Goal: Task Accomplishment & Management: Manage account settings

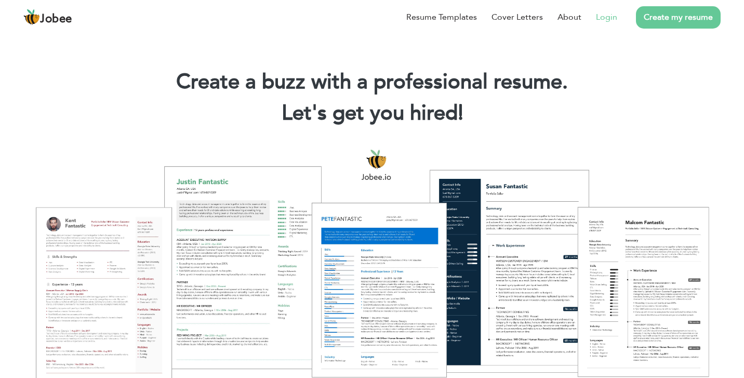
click at [605, 18] on link "Login" at bounding box center [606, 17] width 21 height 12
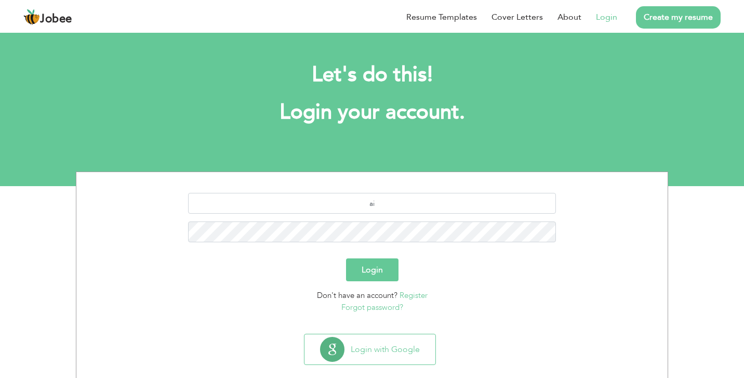
type input "[EMAIL_ADDRESS][DOMAIN_NAME]"
click at [388, 270] on button "Login" at bounding box center [372, 269] width 53 height 23
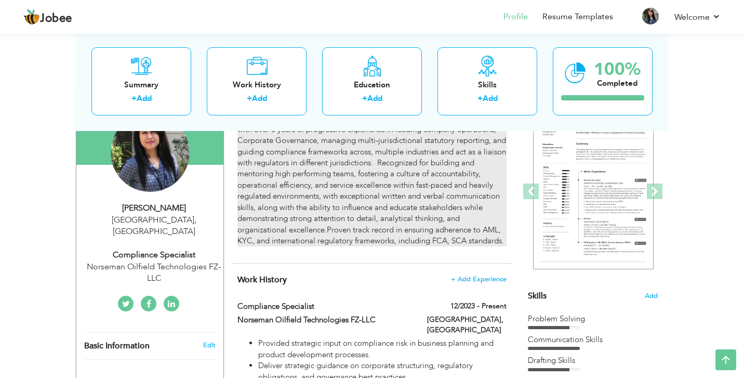
scroll to position [59, 0]
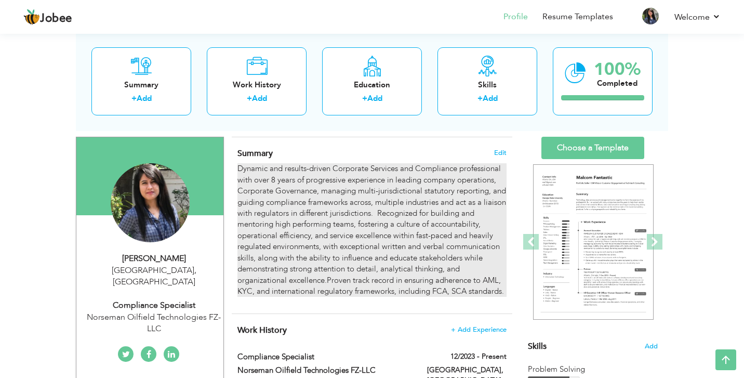
click at [366, 184] on p "Dynamic and results-driven Corporate Services and Compliance professional with …" at bounding box center [372, 230] width 269 height 134
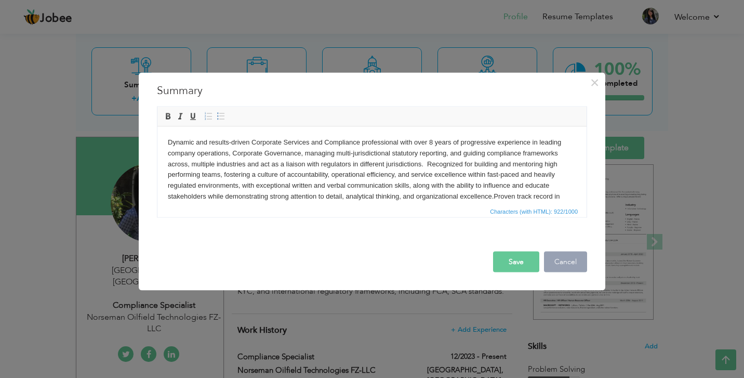
click at [551, 260] on button "Cancel" at bounding box center [565, 261] width 43 height 21
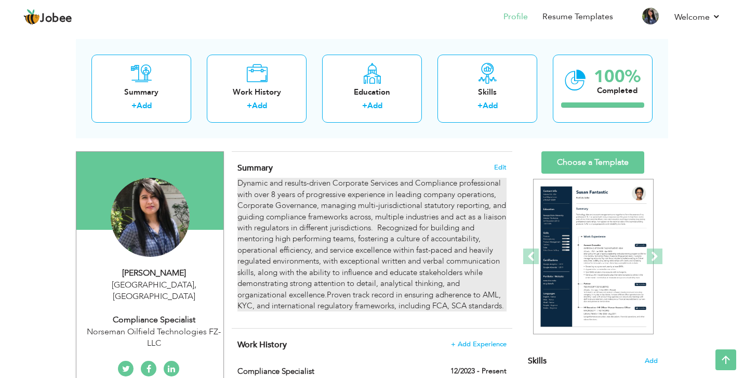
scroll to position [40, 0]
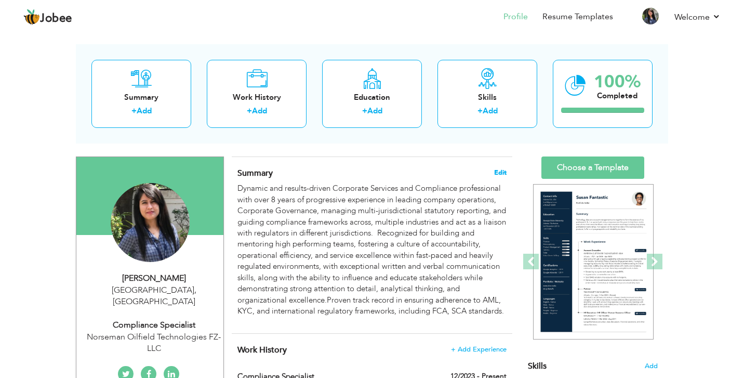
click at [501, 169] on span "Edit" at bounding box center [500, 172] width 12 height 7
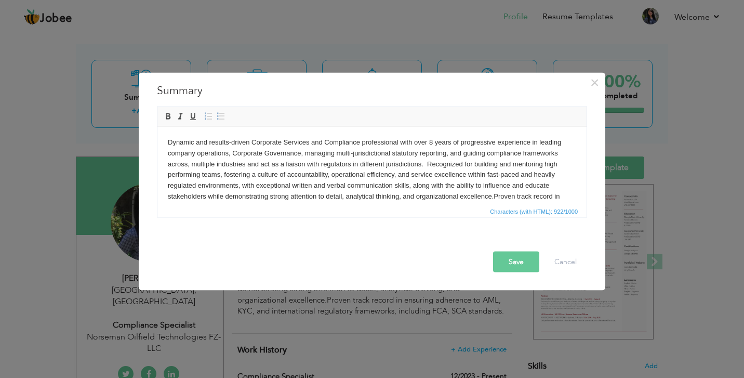
click at [173, 140] on p "Dynamic and results-driven Corporate Services and Compliance professional with …" at bounding box center [372, 175] width 409 height 76
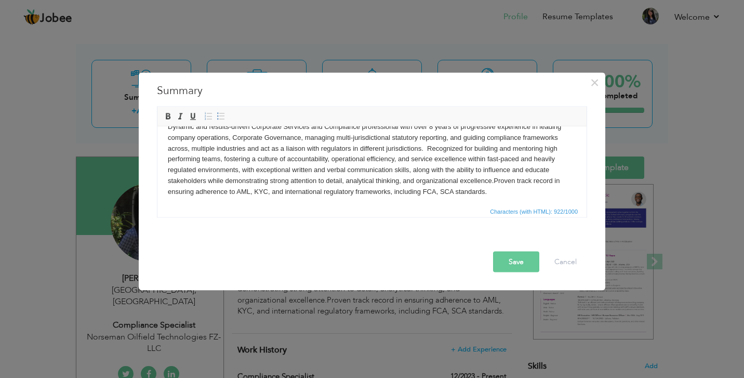
scroll to position [3, 0]
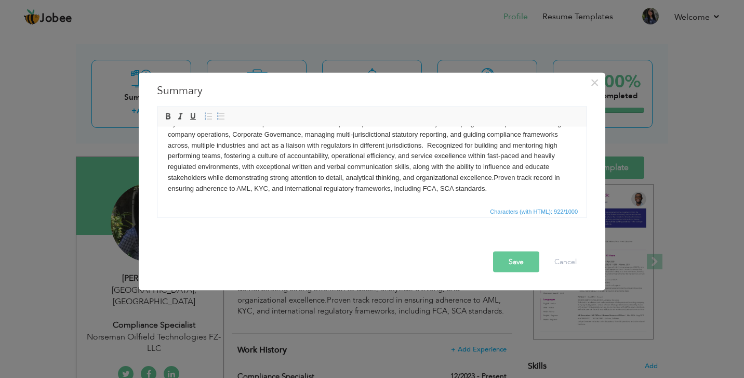
drag, startPoint x: 169, startPoint y: 140, endPoint x: 495, endPoint y: 190, distance: 329.3
click at [495, 190] on p "Dynamic and results-driven Corporate Services and Compliance professional with …" at bounding box center [372, 156] width 409 height 76
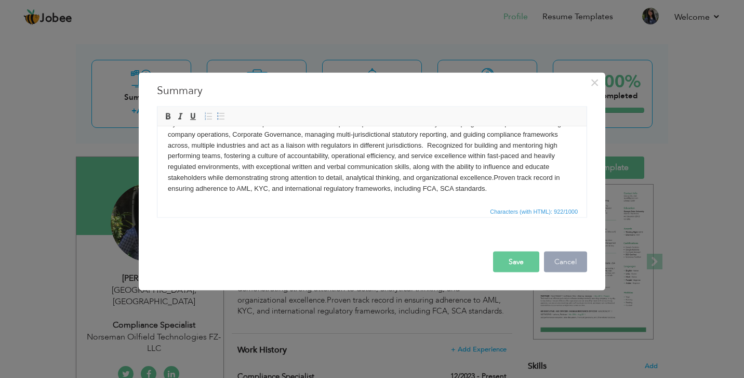
click at [564, 260] on button "Cancel" at bounding box center [565, 261] width 43 height 21
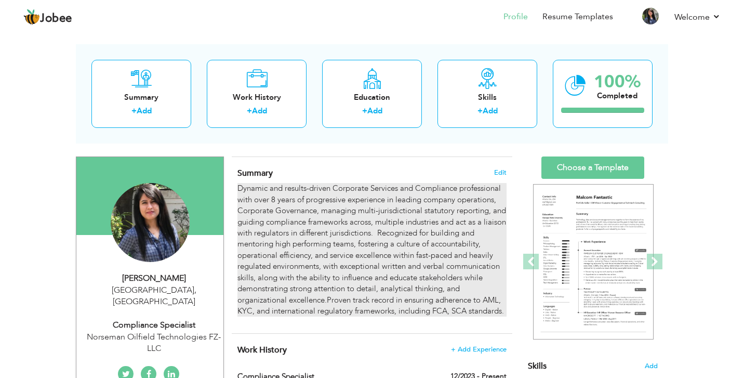
click at [296, 255] on p "Dynamic and results-driven Corporate Services and Compliance professional with …" at bounding box center [372, 250] width 269 height 134
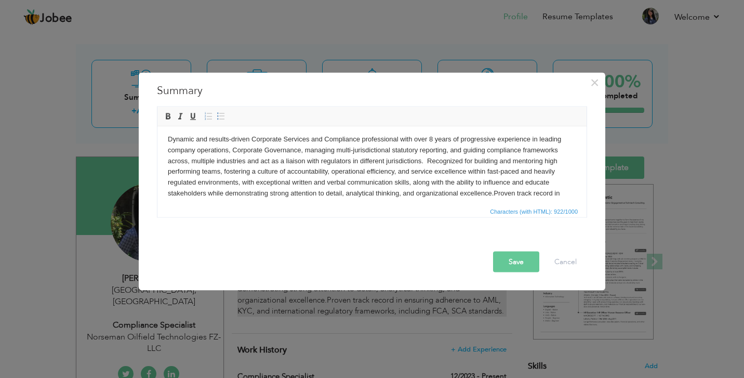
scroll to position [0, 0]
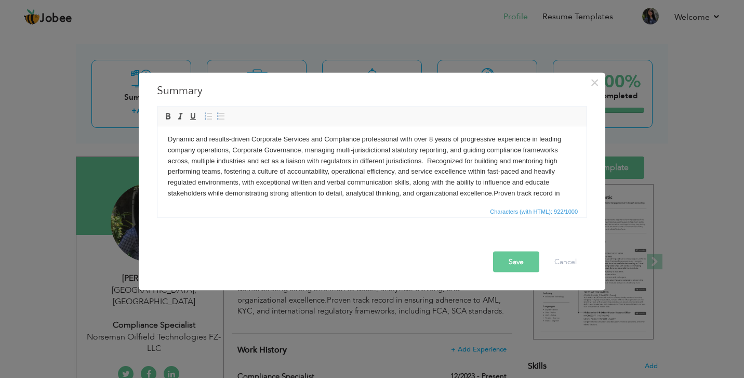
click at [289, 166] on p "Dynamic and results-driven Corporate Services and Compliance professional with …" at bounding box center [372, 172] width 409 height 76
click at [306, 185] on span "Copy" at bounding box center [330, 186] width 54 height 12
copy p "Dynamic and results-driven Corporate Services and Compliance professional with …"
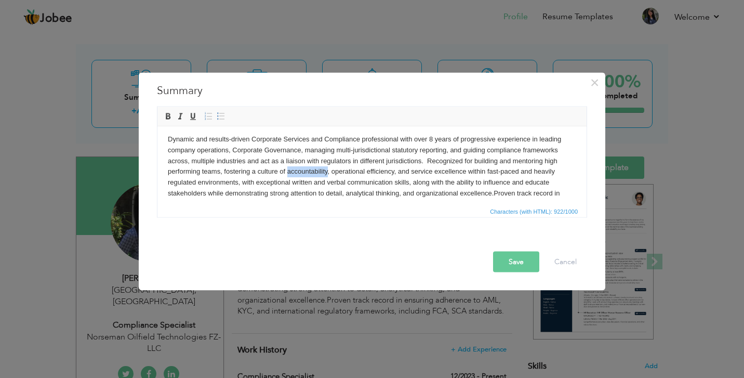
click at [199, 149] on p "Dynamic and results-driven Corporate Services and Compliance professional with …" at bounding box center [372, 172] width 409 height 76
click at [218, 178] on span "Paste" at bounding box center [239, 182] width 54 height 12
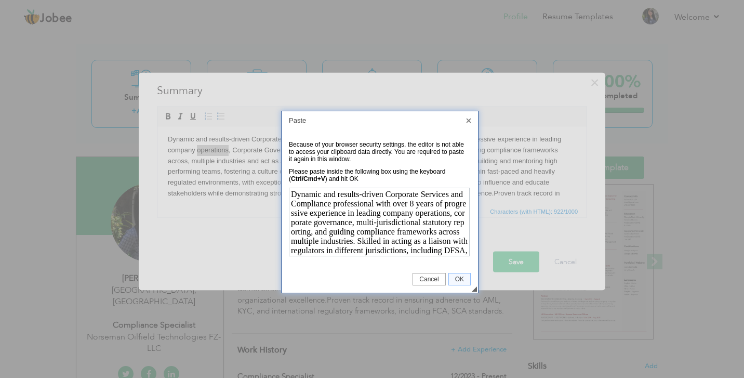
scroll to position [102, 0]
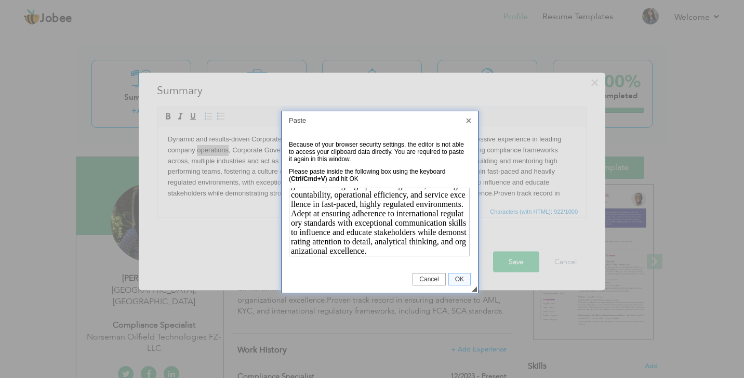
click at [458, 279] on span "OK" at bounding box center [459, 279] width 21 height 7
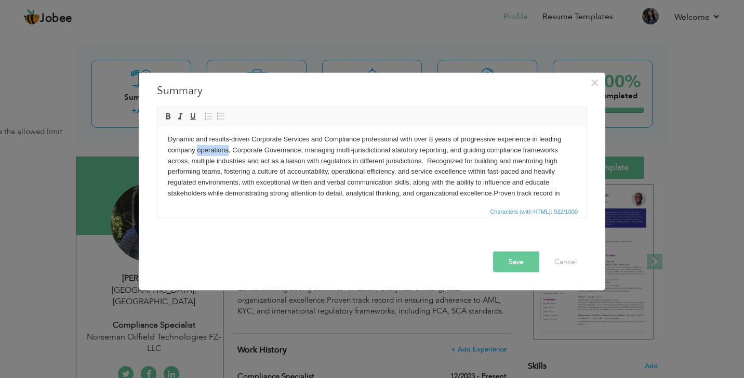
click at [460, 174] on p "Dynamic and results-driven Corporate Services and Compliance professional with …" at bounding box center [372, 172] width 409 height 76
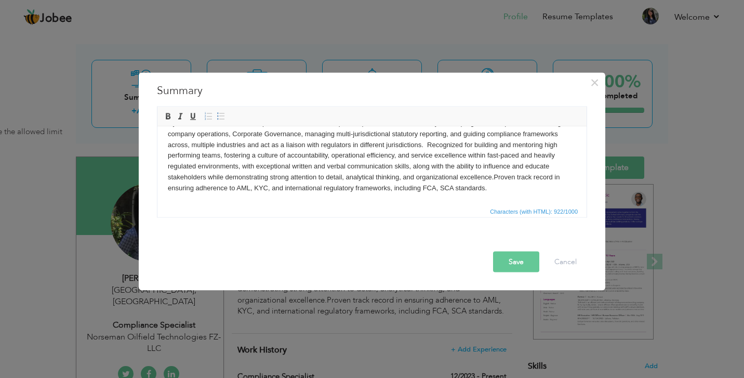
scroll to position [16, 0]
drag, startPoint x: 491, startPoint y: 190, endPoint x: 166, endPoint y: 130, distance: 330.4
click at [166, 130] on html "Dynamic and results-driven Corporate Services and Compliance professional with …" at bounding box center [372, 156] width 429 height 97
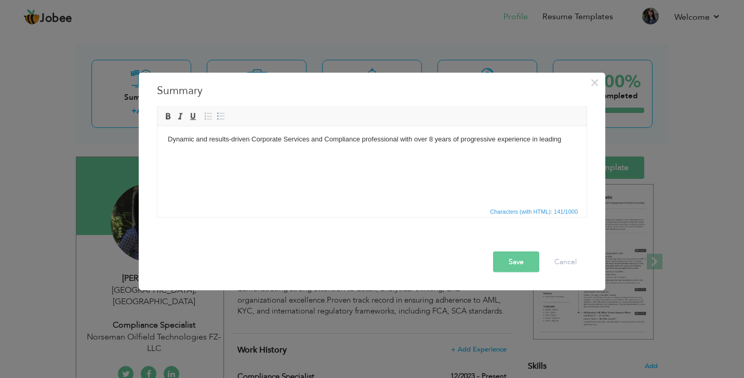
drag, startPoint x: 567, startPoint y: 145, endPoint x: 172, endPoint y: 128, distance: 395.5
click at [172, 128] on html "Dynamic and results-driven Corporate Services and Compliance professional with …" at bounding box center [372, 139] width 429 height 32
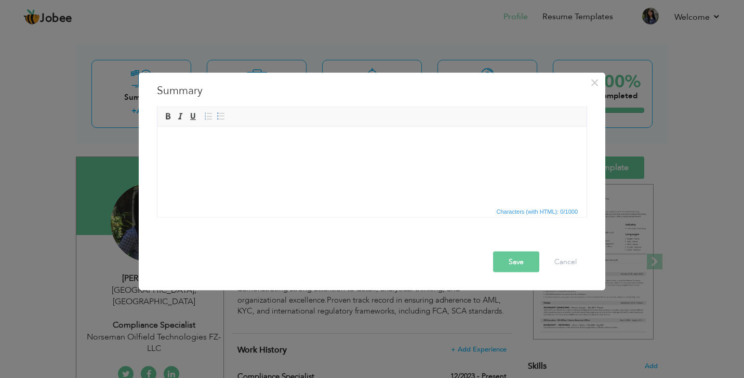
click at [207, 150] on html at bounding box center [372, 139] width 429 height 32
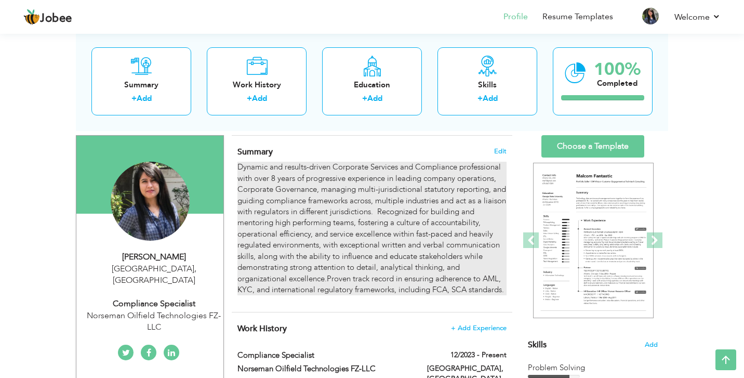
scroll to position [50, 0]
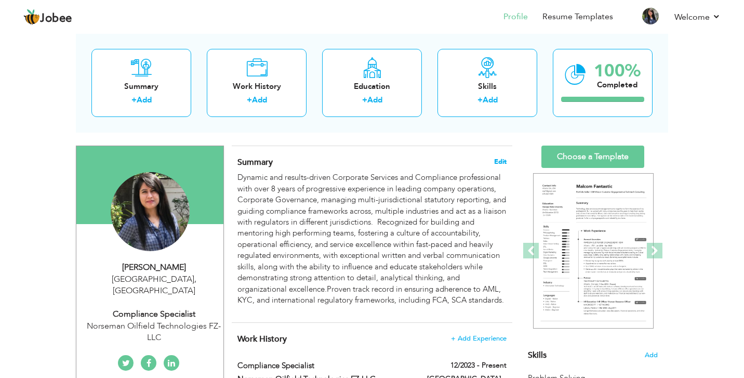
click at [498, 161] on span "Edit" at bounding box center [500, 161] width 12 height 7
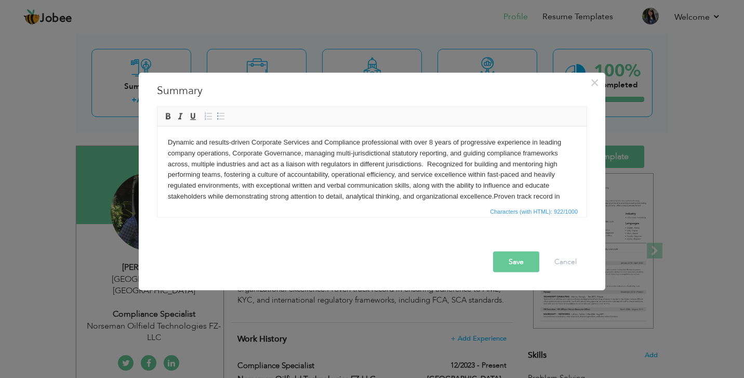
click at [356, 174] on p "Dynamic and results-driven Corporate Services and Compliance professional with …" at bounding box center [372, 175] width 409 height 76
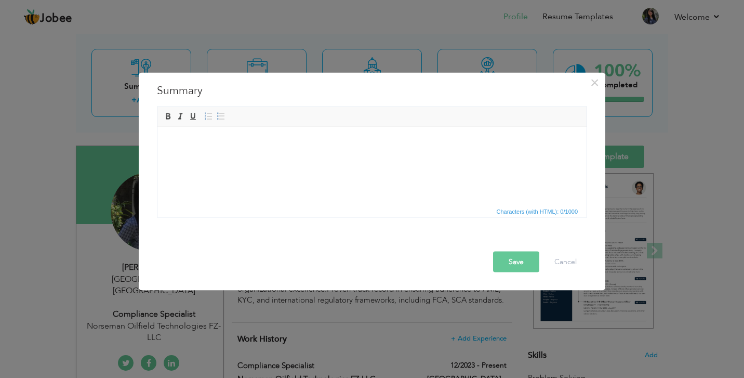
click at [195, 156] on html at bounding box center [372, 142] width 429 height 32
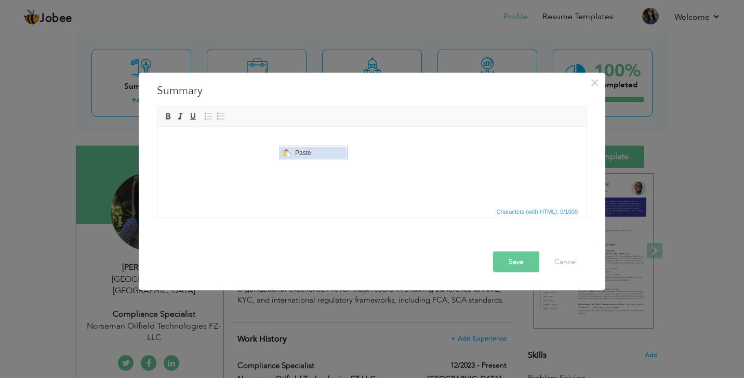
click at [298, 156] on span "Paste" at bounding box center [320, 153] width 54 height 12
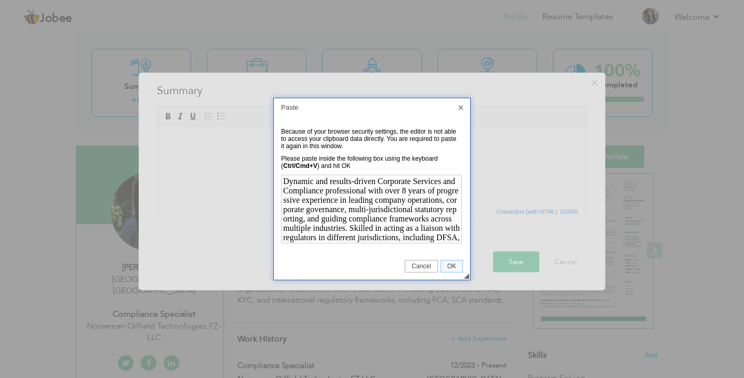
click at [443, 265] on span "OK" at bounding box center [451, 266] width 21 height 7
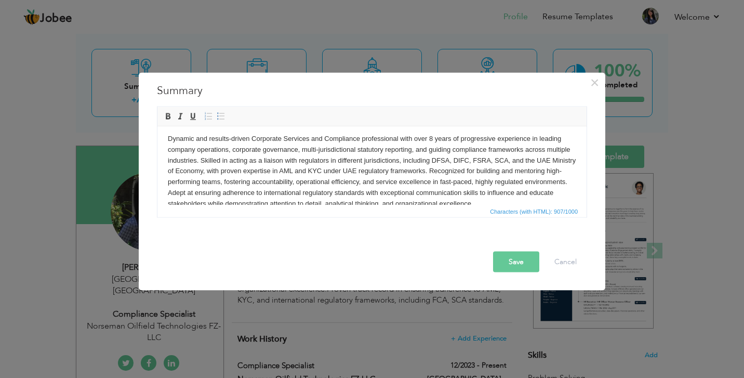
click at [520, 267] on button "Save" at bounding box center [516, 261] width 46 height 21
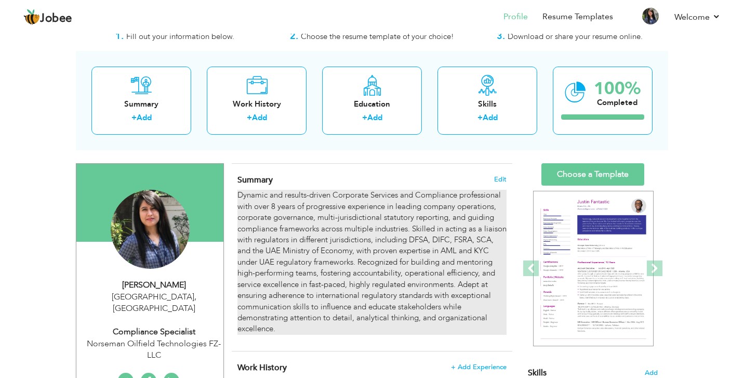
scroll to position [40, 0]
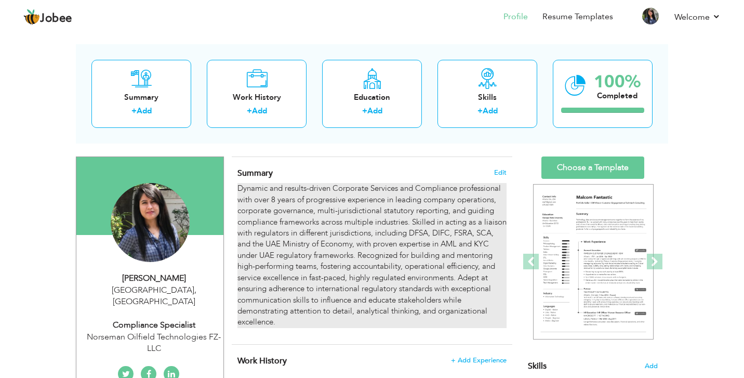
click at [380, 241] on p "Dynamic and results-driven Corporate Services and Compliance professional with …" at bounding box center [372, 255] width 269 height 145
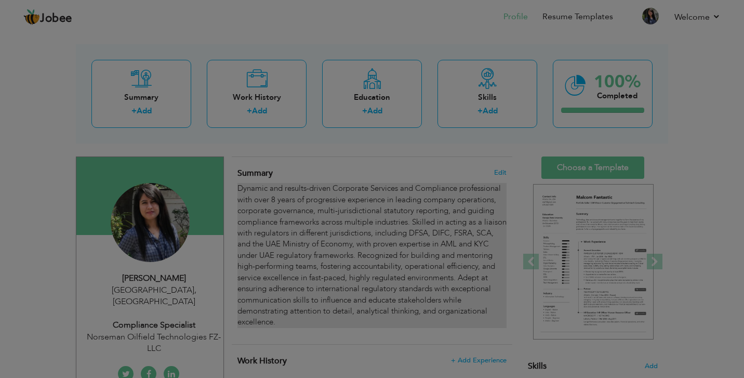
scroll to position [0, 0]
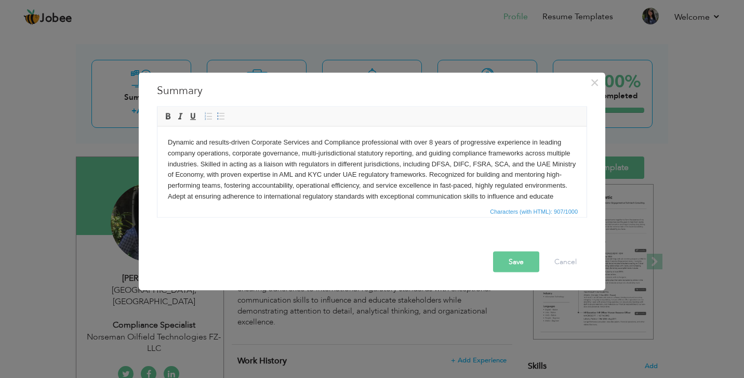
click at [462, 182] on p "Dynamic and results-driven Corporate Services and Compliance professional with …" at bounding box center [372, 175] width 409 height 76
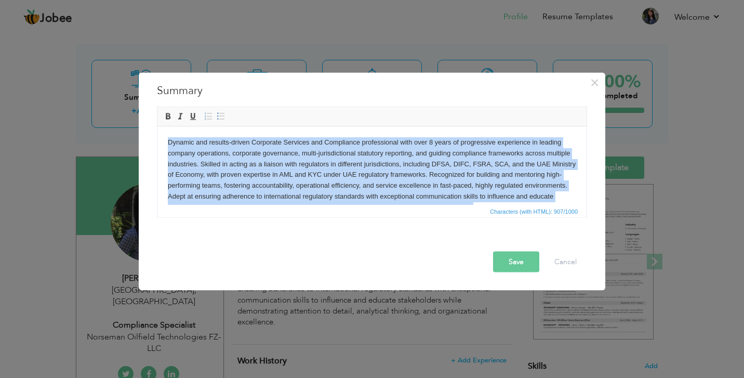
drag, startPoint x: 480, startPoint y: 193, endPoint x: 133, endPoint y: 121, distance: 354.8
click at [158, 126] on html "Dynamic and results-driven Corporate Services and Compliance professional with …" at bounding box center [372, 174] width 429 height 97
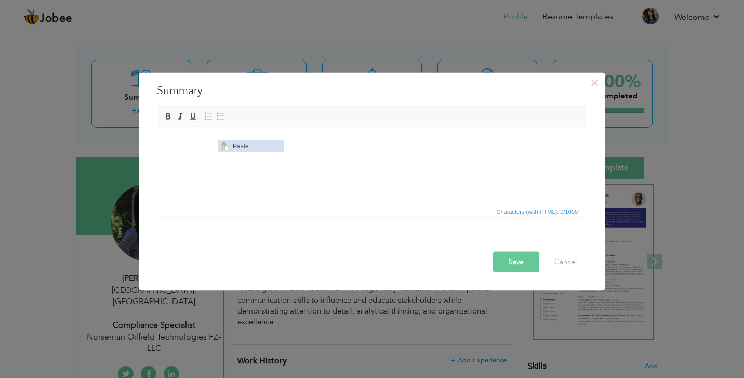
drag, startPoint x: 238, startPoint y: 151, endPoint x: 455, endPoint y: 291, distance: 258.1
click at [238, 151] on span "Paste" at bounding box center [257, 146] width 54 height 12
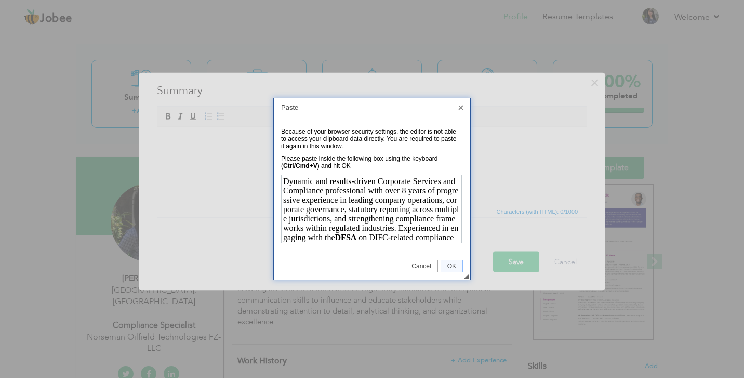
scroll to position [159, 0]
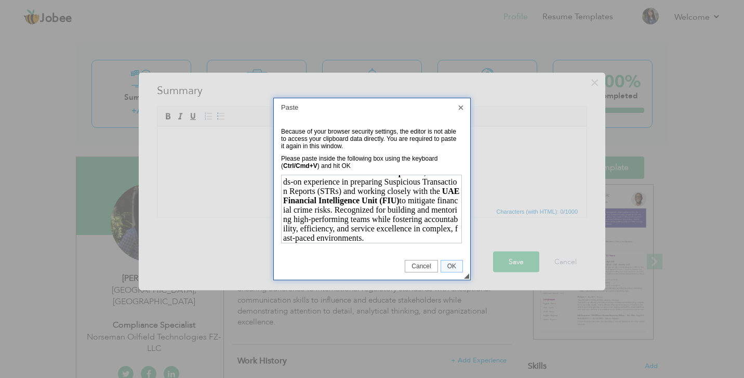
click at [447, 265] on span "OK" at bounding box center [451, 266] width 21 height 7
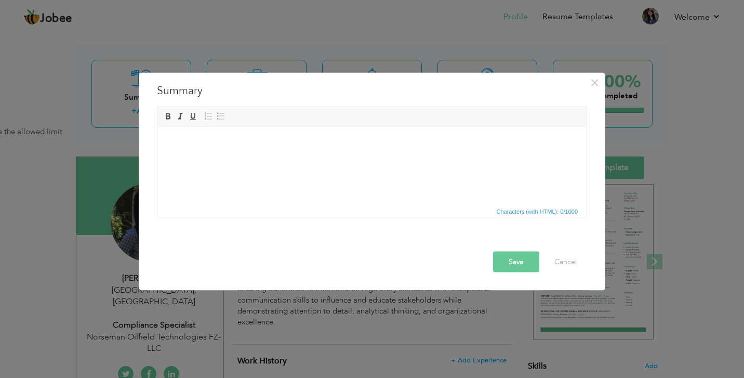
click at [405, 157] on html at bounding box center [372, 142] width 429 height 32
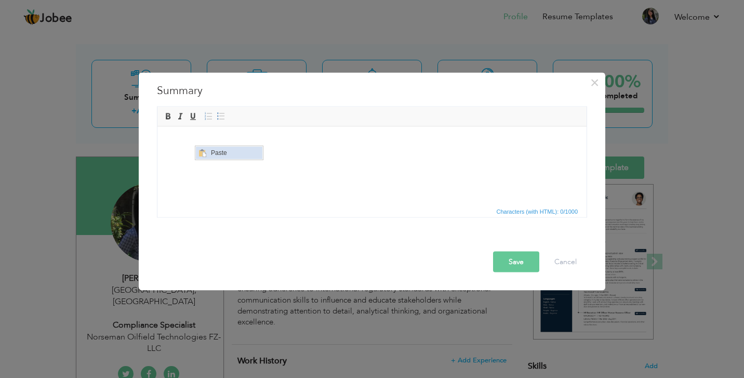
click at [212, 151] on span "Paste" at bounding box center [235, 153] width 54 height 12
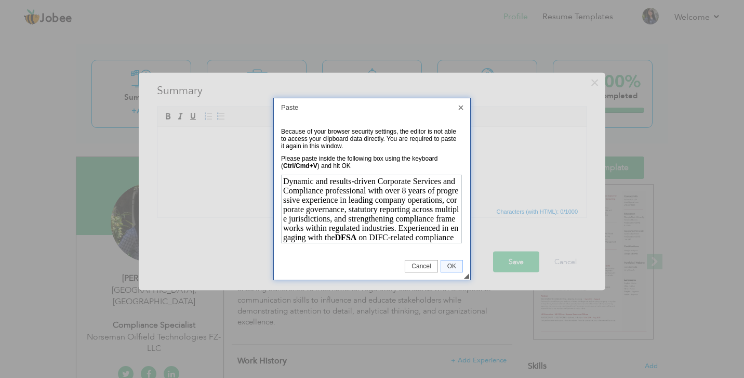
scroll to position [0, 0]
click at [448, 267] on span "OK" at bounding box center [451, 266] width 21 height 7
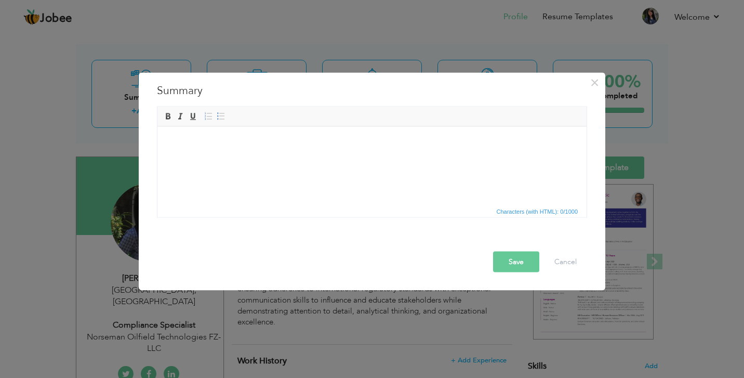
click at [533, 211] on span "Characters (with HTML): 0/1000" at bounding box center [538, 210] width 86 height 9
click at [362, 158] on html at bounding box center [372, 142] width 429 height 32
click at [382, 158] on html at bounding box center [372, 142] width 429 height 32
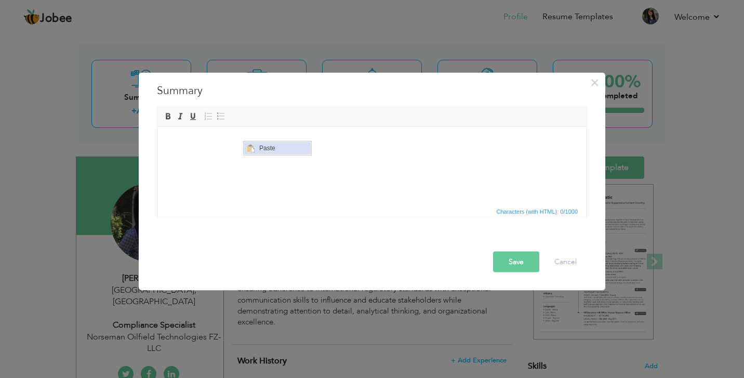
click at [259, 147] on span "Paste" at bounding box center [284, 148] width 54 height 12
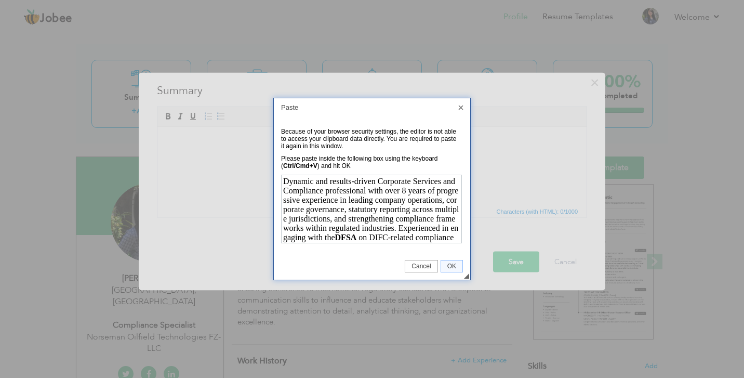
scroll to position [159, 0]
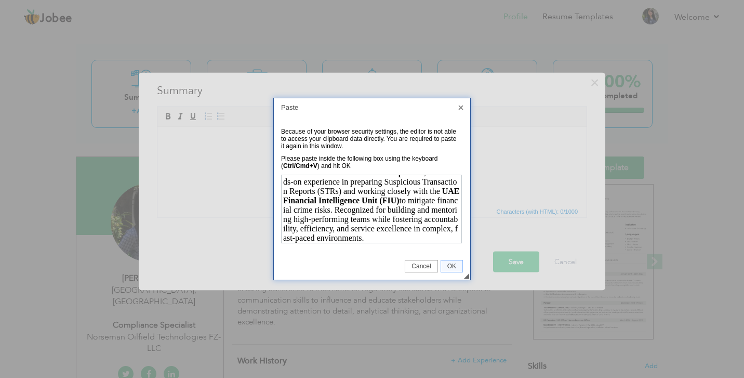
click at [347, 203] on strong "UAE Financial Intelligence Unit (FIU)" at bounding box center [371, 195] width 177 height 18
click at [443, 266] on span "OK" at bounding box center [451, 266] width 21 height 7
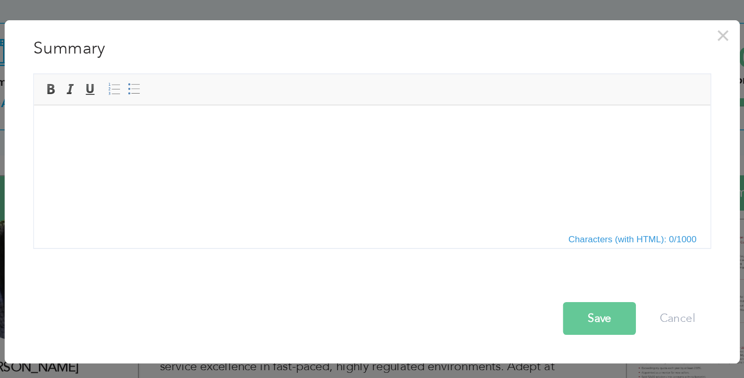
scroll to position [21, 0]
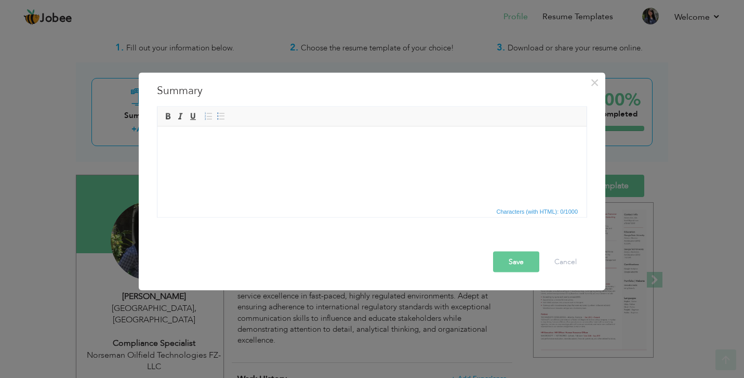
click at [295, 158] on html at bounding box center [372, 142] width 429 height 32
click at [566, 259] on button "Cancel" at bounding box center [565, 261] width 43 height 21
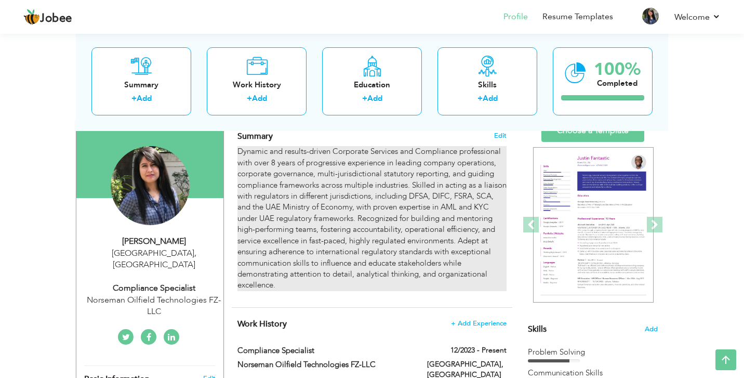
scroll to position [77, 0]
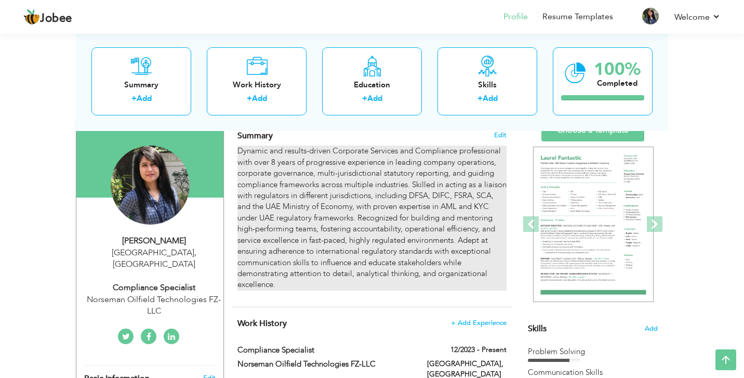
click at [323, 223] on p "Dynamic and results-driven Corporate Services and Compliance professional with …" at bounding box center [372, 218] width 269 height 145
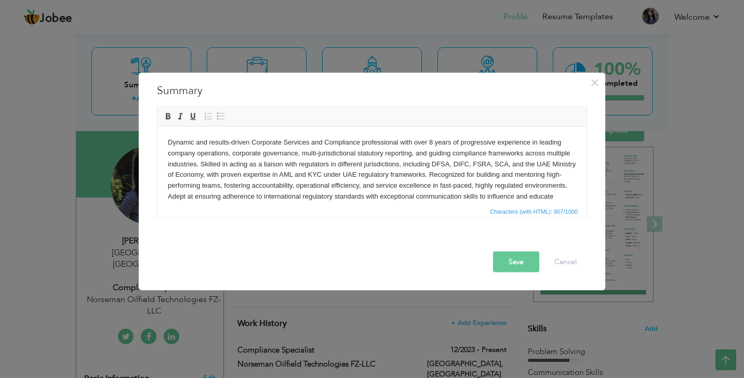
click at [361, 185] on p "Dynamic and results-driven Corporate Services and Compliance professional with …" at bounding box center [372, 175] width 409 height 76
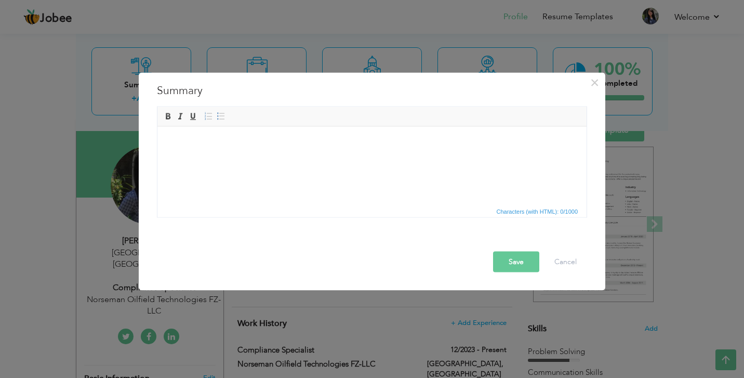
click at [208, 158] on html at bounding box center [372, 142] width 429 height 32
click at [209, 148] on span "Paste" at bounding box center [233, 149] width 54 height 12
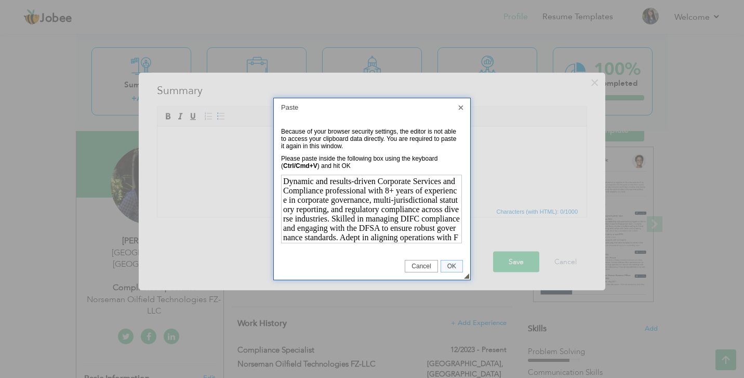
scroll to position [112, 0]
click at [448, 268] on span "OK" at bounding box center [451, 266] width 21 height 7
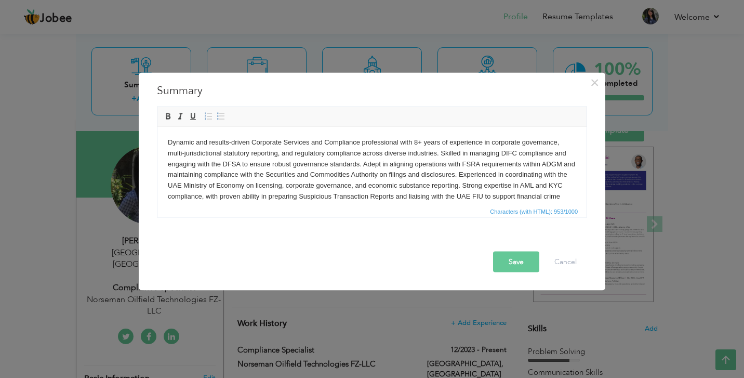
scroll to position [26, 0]
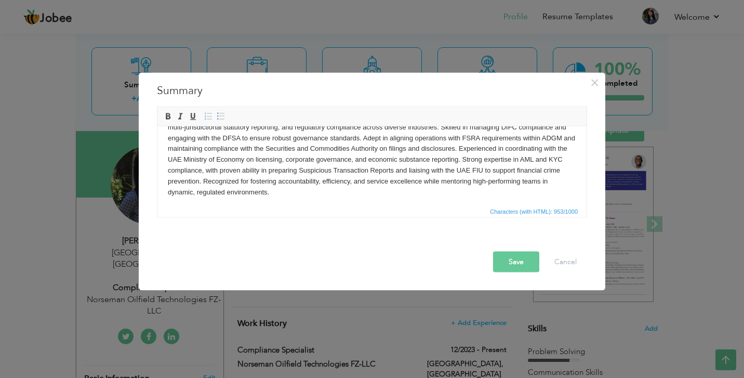
click at [499, 262] on button "Save" at bounding box center [516, 261] width 46 height 21
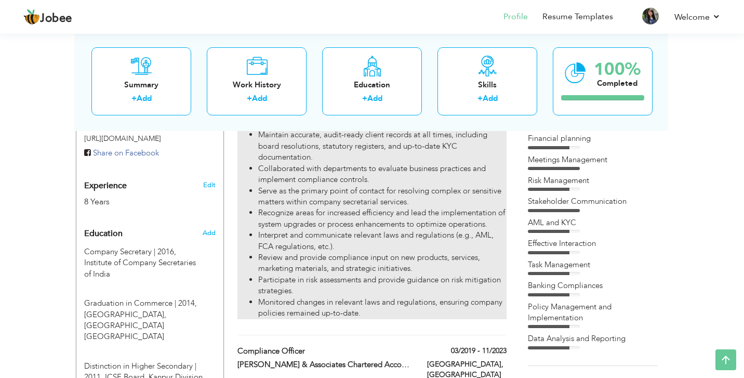
scroll to position [377, 0]
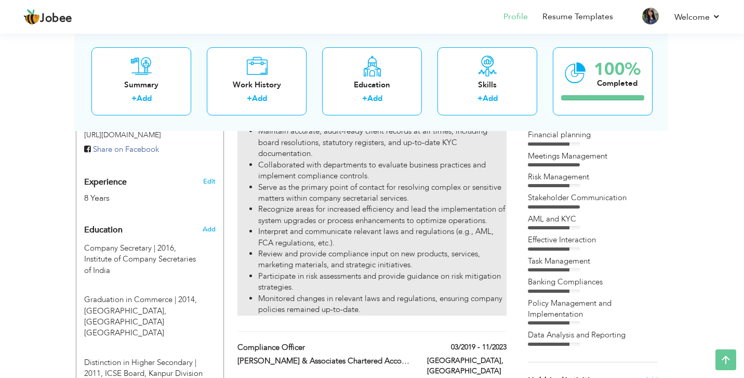
click at [389, 271] on li "Participate in risk assessments and provide guidance on risk mitigation strateg…" at bounding box center [382, 282] width 249 height 22
type input "Compliance Specialist"
type input "Norseman Oilfield Technologies FZ-LLC"
type input "12/2023"
type input "[GEOGRAPHIC_DATA]"
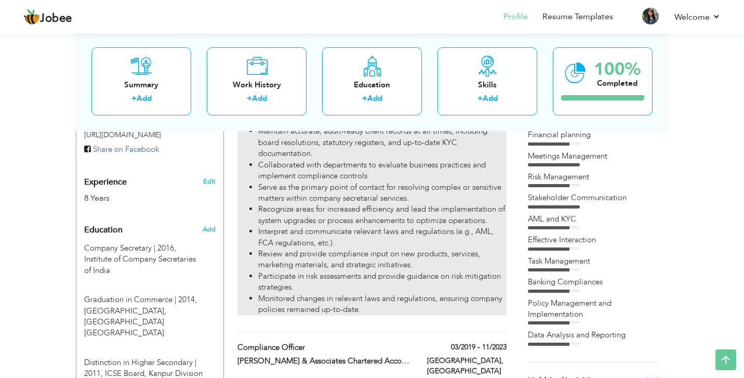
type input "[GEOGRAPHIC_DATA]"
checkbox input "true"
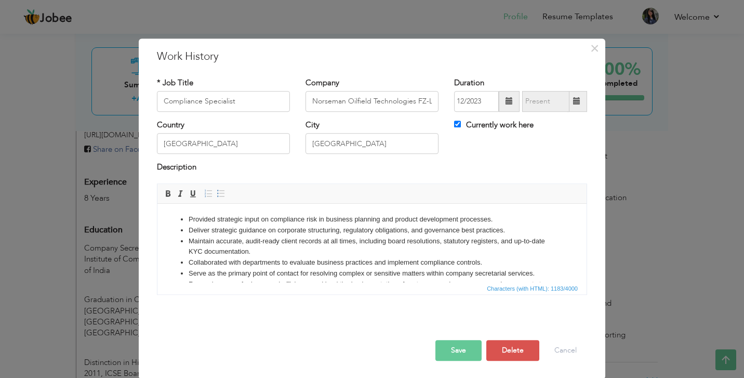
click at [460, 344] on button "Save" at bounding box center [459, 350] width 46 height 21
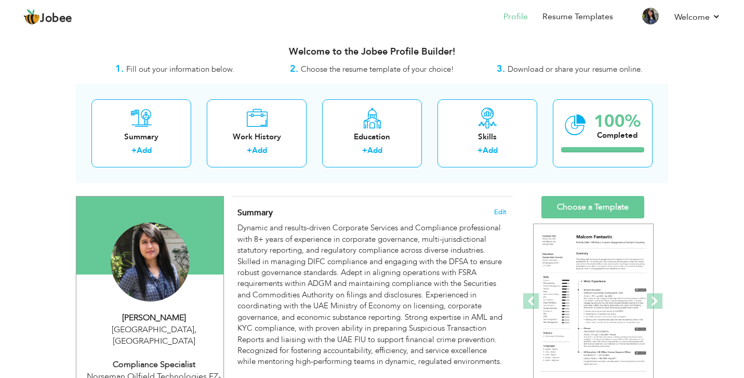
scroll to position [0, 0]
click at [569, 205] on link "Choose a Template" at bounding box center [593, 207] width 103 height 22
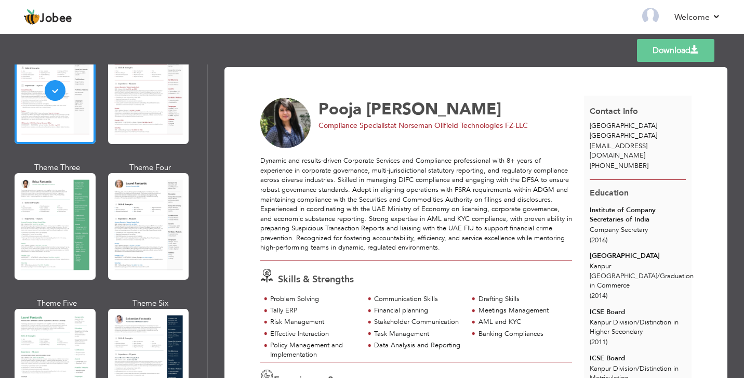
scroll to position [103, 0]
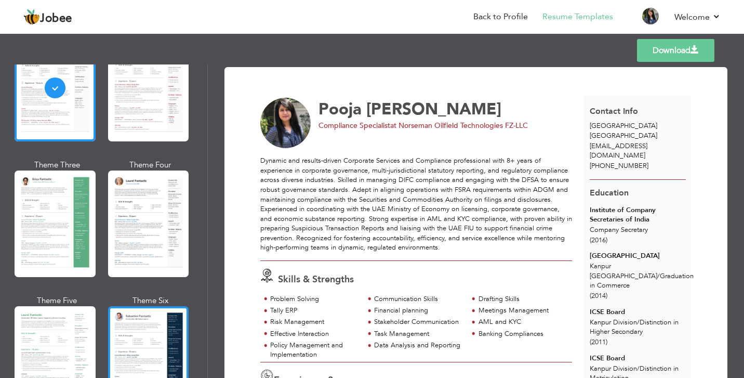
click at [138, 368] on div at bounding box center [148, 359] width 81 height 107
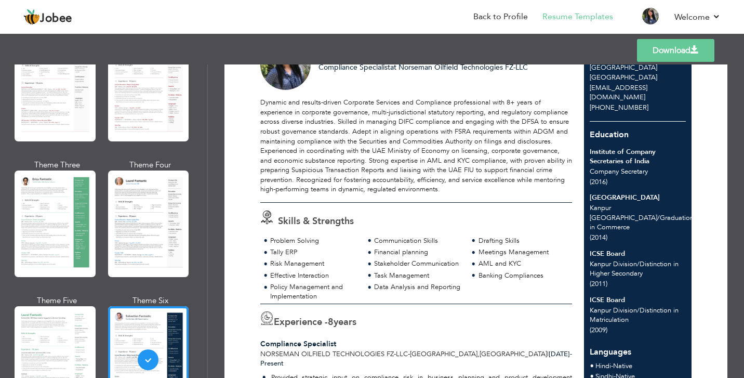
scroll to position [50, 0]
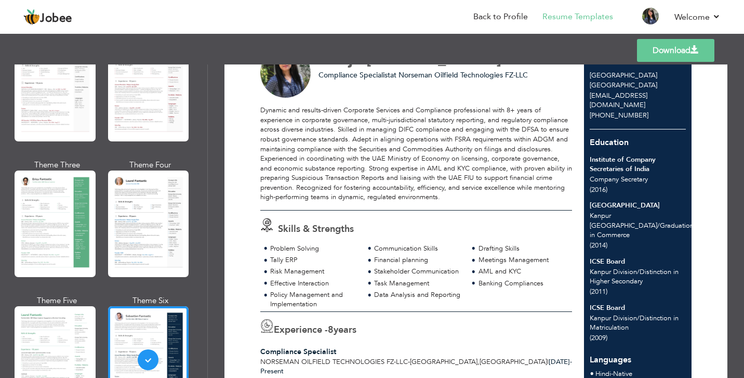
click at [644, 47] on link "Download" at bounding box center [675, 50] width 77 height 23
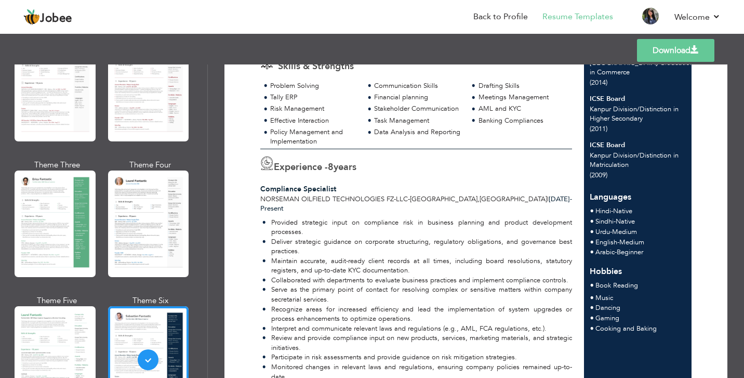
scroll to position [215, 0]
click at [510, 17] on link "Back to Profile" at bounding box center [501, 17] width 55 height 12
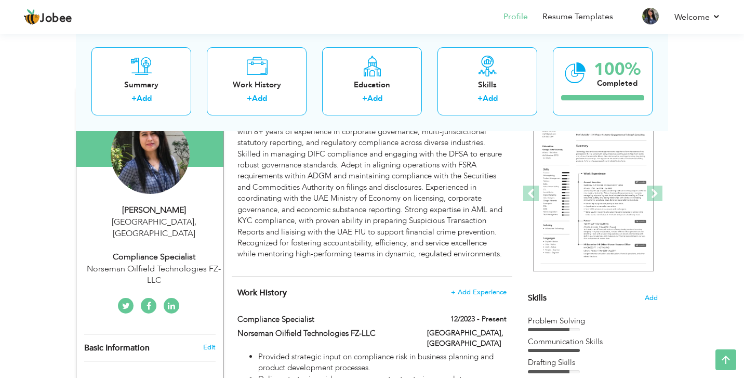
scroll to position [108, 0]
click at [650, 293] on span "Add" at bounding box center [652, 298] width 14 height 10
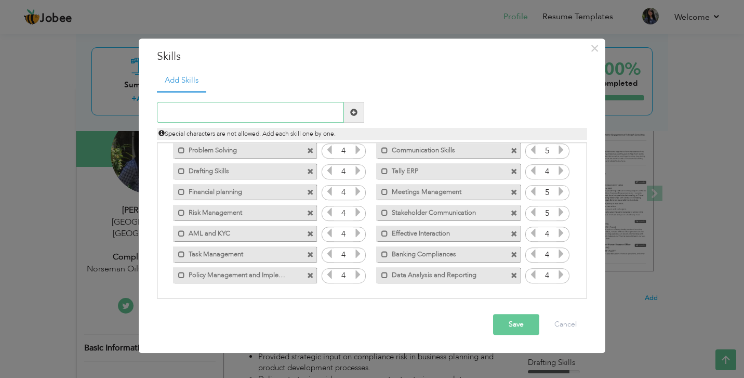
scroll to position [23, 0]
click at [511, 212] on span at bounding box center [514, 213] width 7 height 7
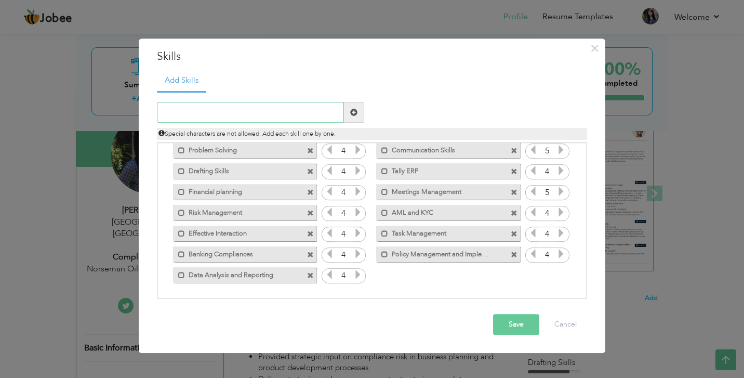
click at [264, 116] on input "text" at bounding box center [250, 112] width 187 height 21
type input "Stakeholder Management"
click at [514, 325] on button "Save" at bounding box center [516, 325] width 46 height 21
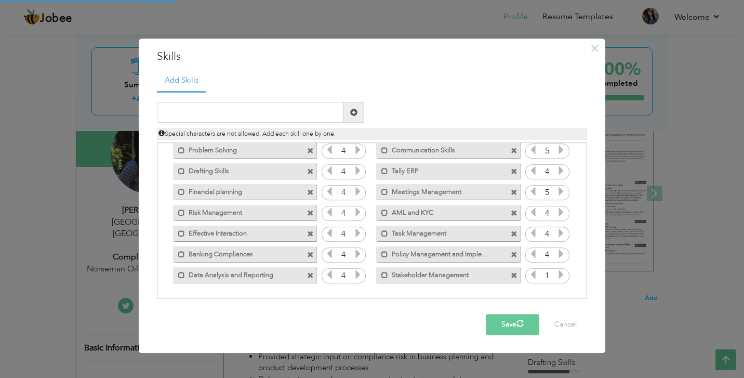
click at [557, 274] on icon at bounding box center [561, 274] width 9 height 9
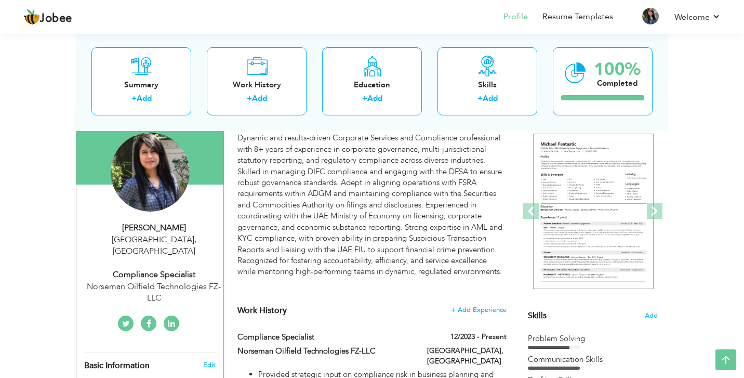
scroll to position [125, 0]
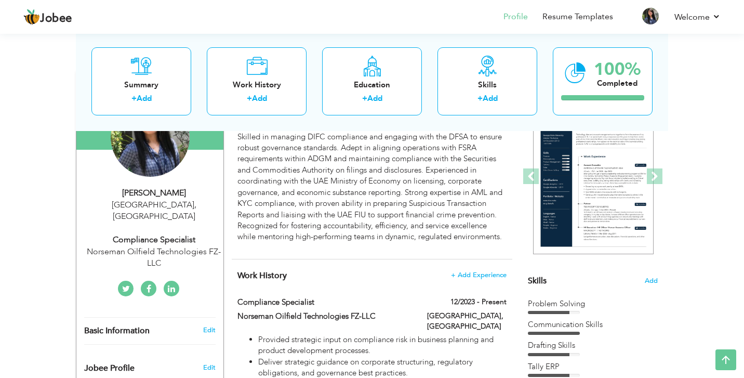
click at [654, 273] on div "Skills Add" at bounding box center [593, 179] width 130 height 216
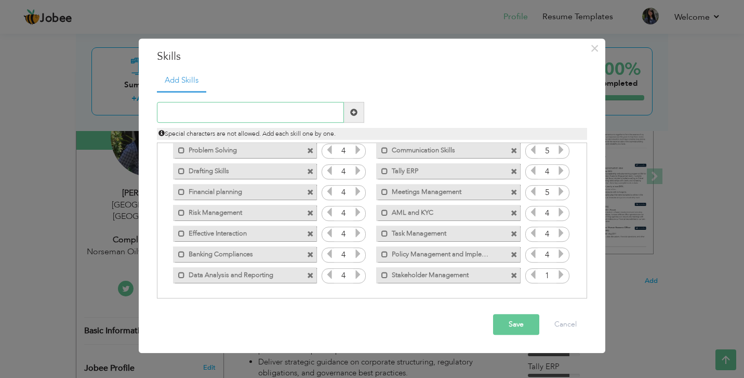
scroll to position [23, 0]
click at [559, 275] on icon at bounding box center [561, 274] width 9 height 9
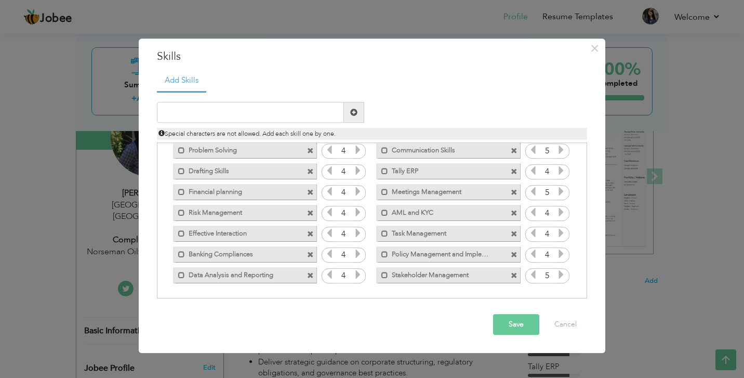
click at [512, 323] on button "Save" at bounding box center [516, 325] width 46 height 21
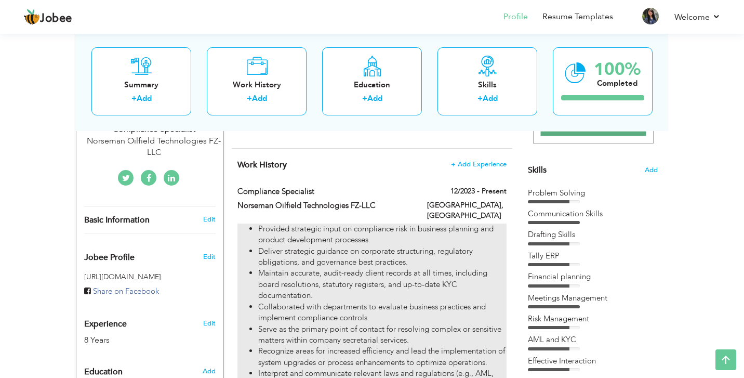
scroll to position [236, 0]
click at [410, 234] on li "Provided strategic input on compliance risk in business planning and product de…" at bounding box center [382, 235] width 249 height 22
type input "Compliance Specialist"
type input "Norseman Oilfield Technologies FZ-LLC"
type input "12/2023"
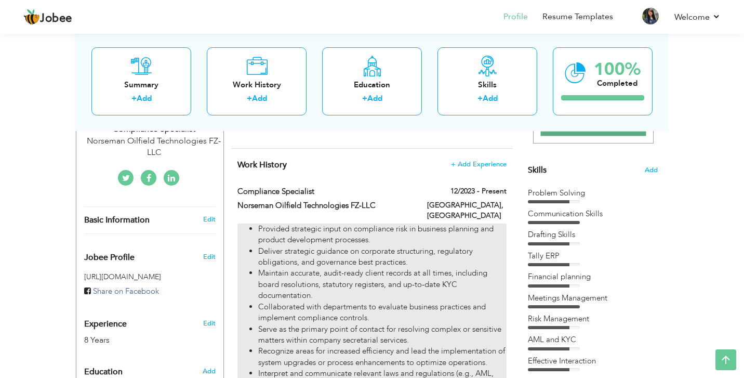
type input "[GEOGRAPHIC_DATA]"
checkbox input "true"
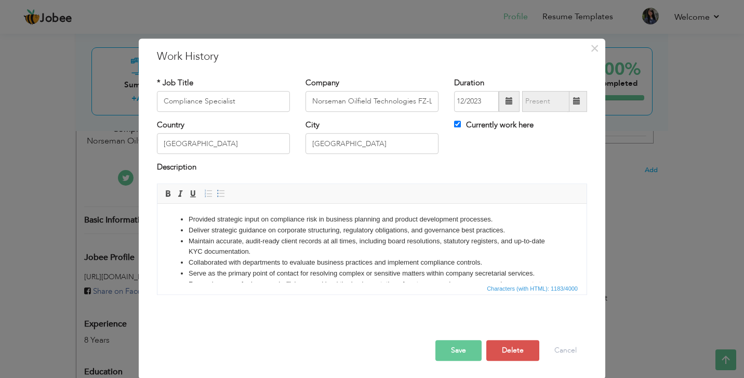
click at [343, 260] on li "Collaborated with departments to evaluate business practices and implement comp…" at bounding box center [372, 262] width 367 height 11
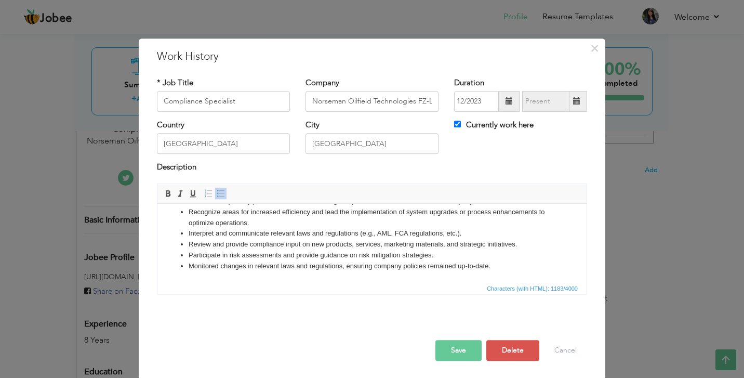
scroll to position [72, 0]
click at [490, 267] on li "Monitored changes in relevant laws and regulations, ensuring company policies r…" at bounding box center [372, 266] width 367 height 11
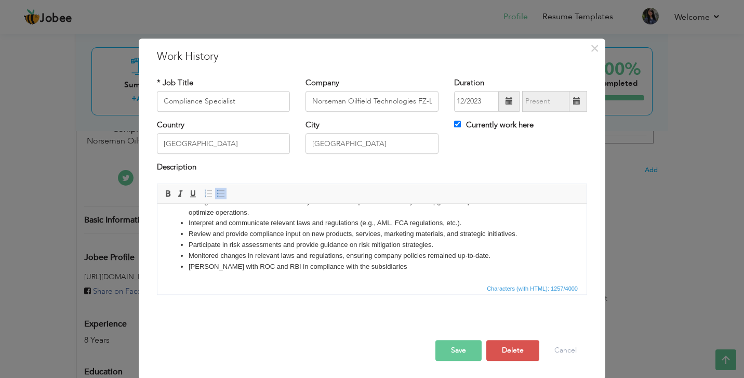
scroll to position [3, 0]
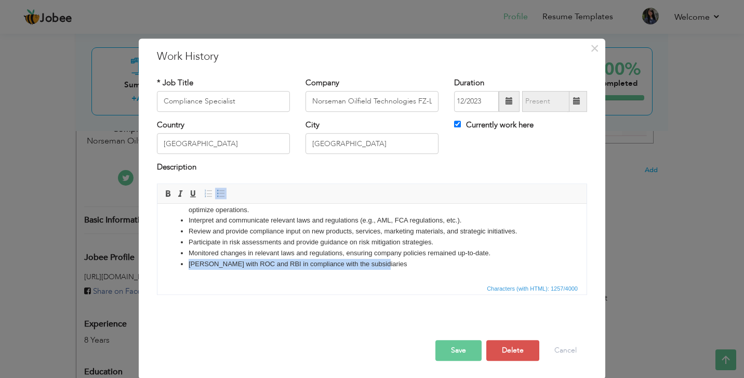
drag, startPoint x: 378, startPoint y: 263, endPoint x: 190, endPoint y: 263, distance: 188.7
click at [190, 263] on li "Laison with ROC and RBI in compliance with the subsidiaries" at bounding box center [372, 263] width 367 height 11
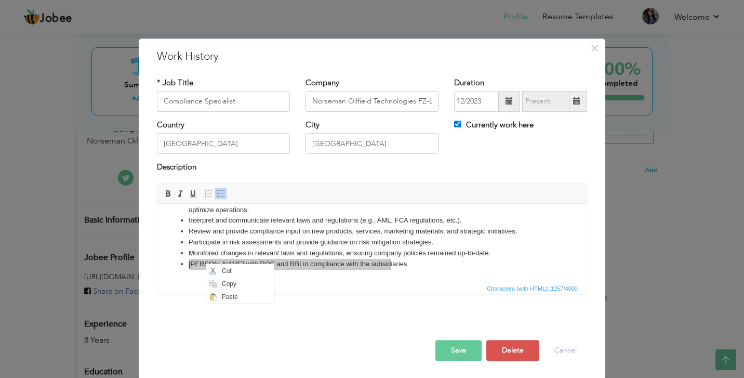
scroll to position [0, 0]
click at [224, 280] on span "Copy" at bounding box center [246, 283] width 54 height 12
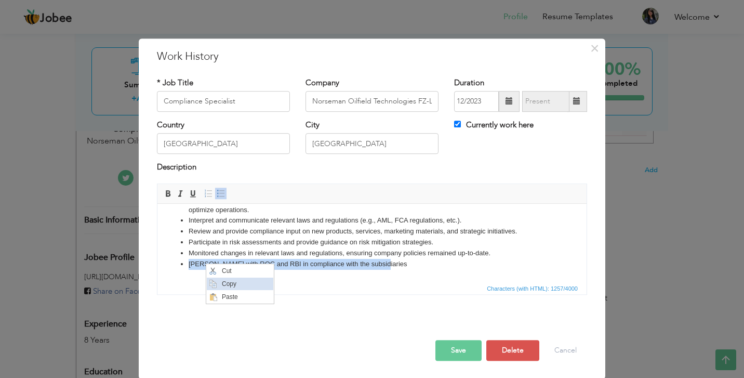
copy li "Laison with ROC and RBI in compliance with the subsidiaries"
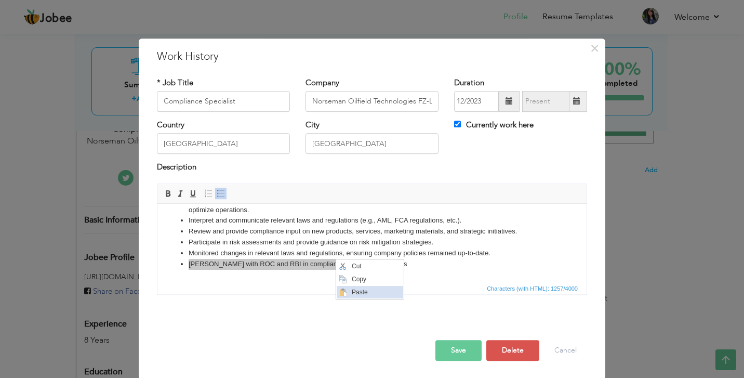
click at [357, 290] on span "Paste" at bounding box center [376, 291] width 54 height 12
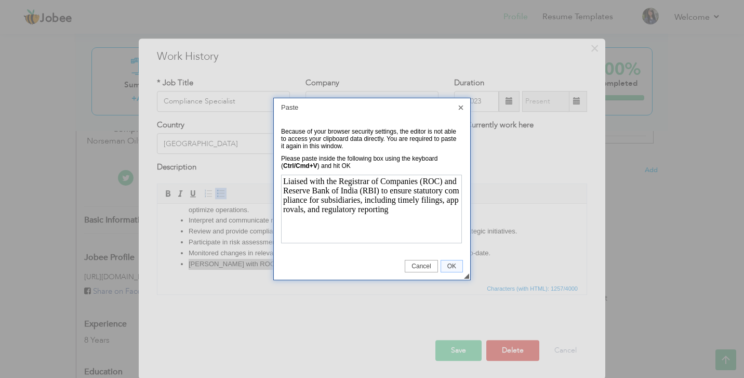
click at [448, 266] on span "OK" at bounding box center [451, 266] width 21 height 7
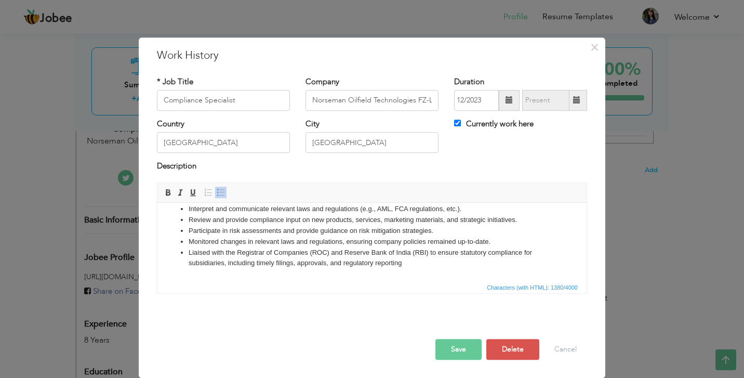
scroll to position [1, 0]
drag, startPoint x: 409, startPoint y: 263, endPoint x: 185, endPoint y: 251, distance: 224.4
click at [185, 251] on ul "Provided strategic input on compliance risk in business planning and product de…" at bounding box center [372, 192] width 409 height 151
click at [225, 267] on span "Cut" at bounding box center [251, 265] width 54 height 12
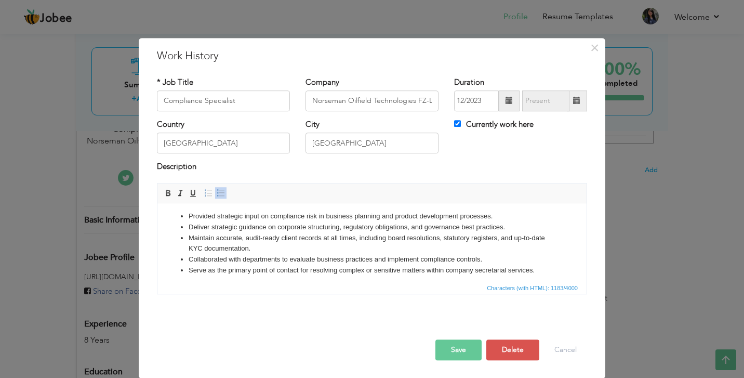
scroll to position [0, 0]
click at [517, 227] on li "Deliver strategic guidance on corporate structuring, regulatory obligations, an…" at bounding box center [372, 226] width 367 height 11
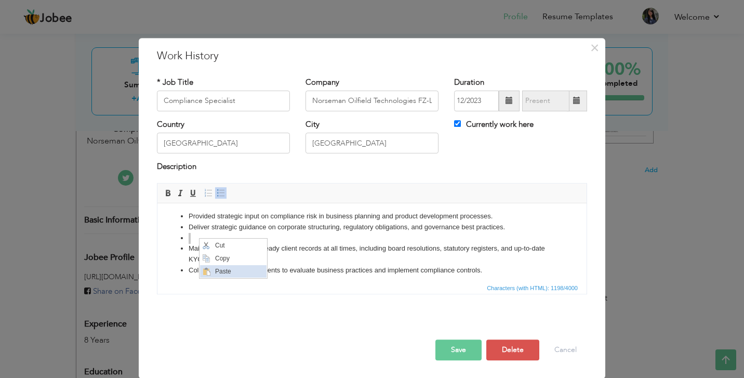
click at [221, 269] on span "Paste" at bounding box center [240, 271] width 54 height 12
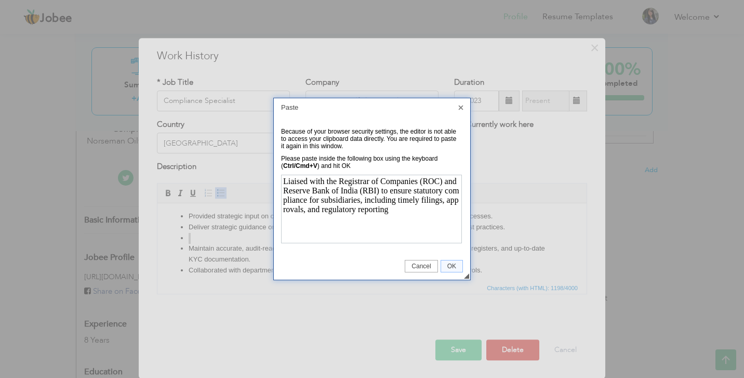
click at [445, 268] on span "OK" at bounding box center [451, 266] width 21 height 7
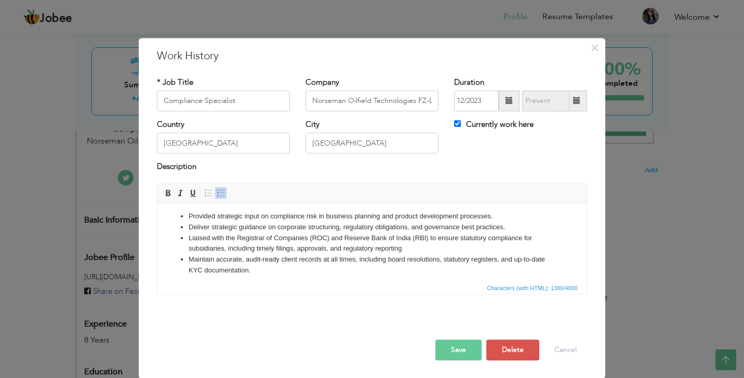
click at [413, 249] on li "Liaised with the Registrar of Companies (ROC) and Reserve Bank of India (RBI) t…" at bounding box center [372, 243] width 367 height 22
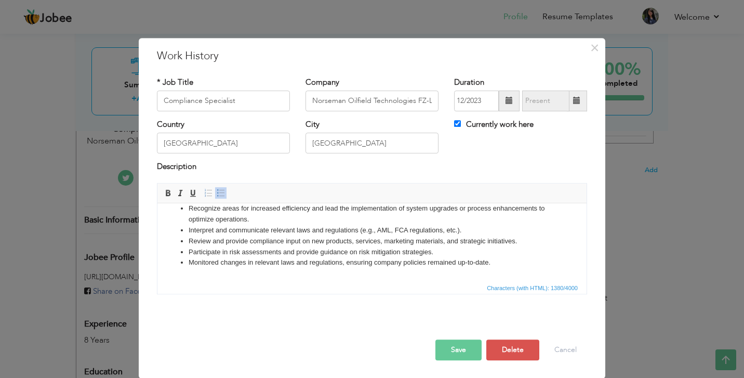
scroll to position [93, 0]
click at [453, 344] on button "Save" at bounding box center [459, 349] width 46 height 21
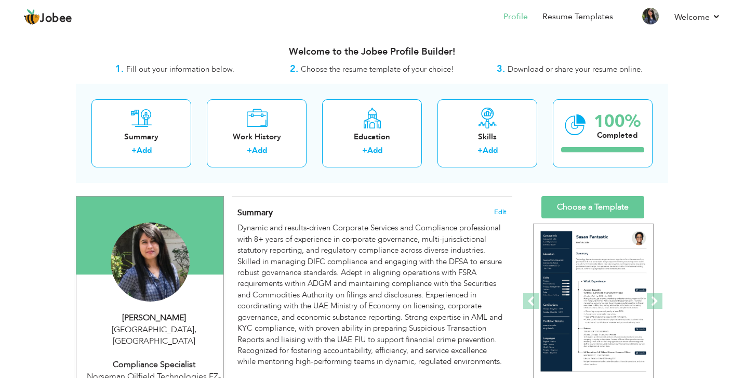
scroll to position [0, 0]
click at [574, 205] on link "Choose a Template" at bounding box center [593, 207] width 103 height 22
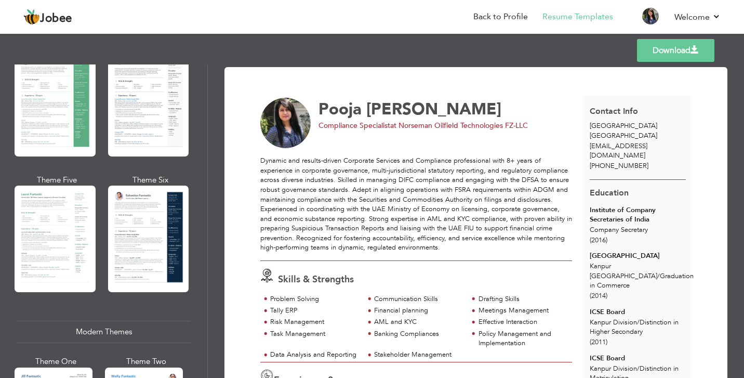
scroll to position [240, 0]
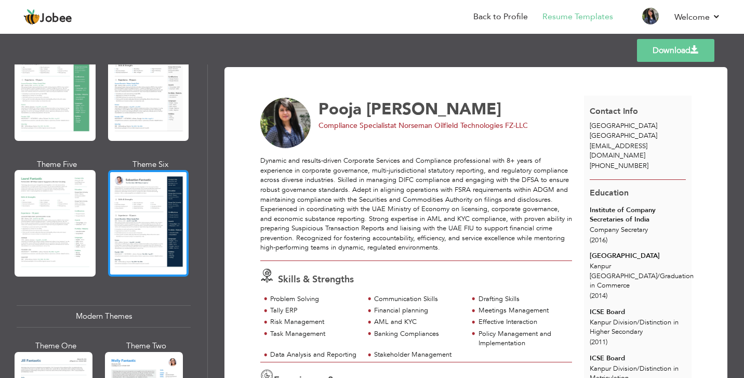
click at [141, 215] on div at bounding box center [148, 223] width 81 height 107
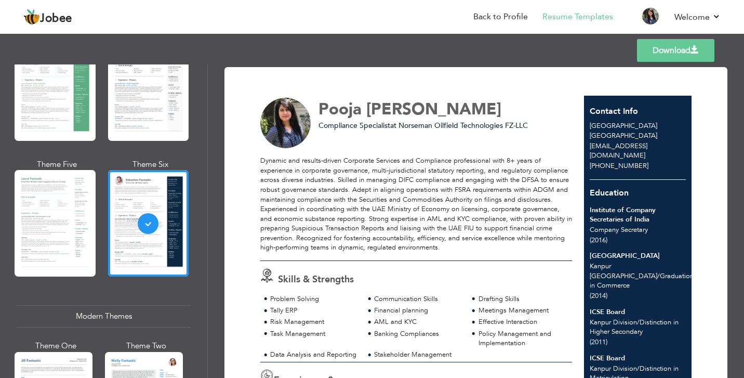
click at [670, 49] on link "Download" at bounding box center [675, 50] width 77 height 23
click at [496, 26] on li "Back to Profile" at bounding box center [493, 18] width 69 height 28
click at [499, 14] on link "Back to Profile" at bounding box center [501, 17] width 55 height 12
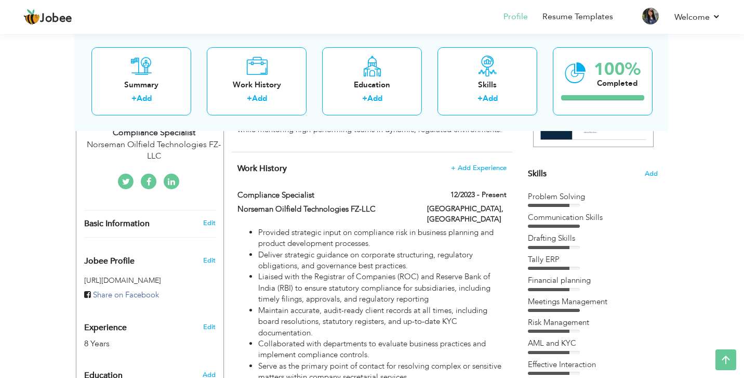
scroll to position [230, 0]
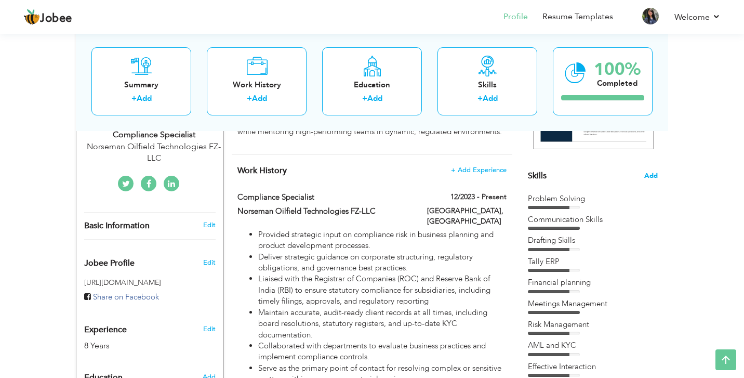
click at [651, 174] on span "Add" at bounding box center [652, 176] width 14 height 10
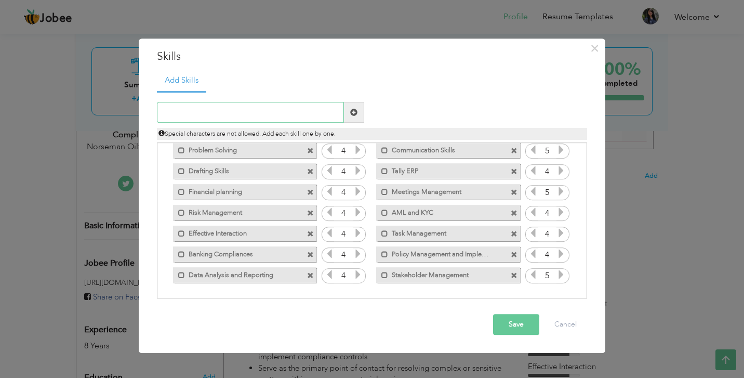
scroll to position [23, 0]
click at [511, 254] on span at bounding box center [514, 255] width 7 height 7
click at [280, 117] on input "text" at bounding box center [250, 112] width 187 height 21
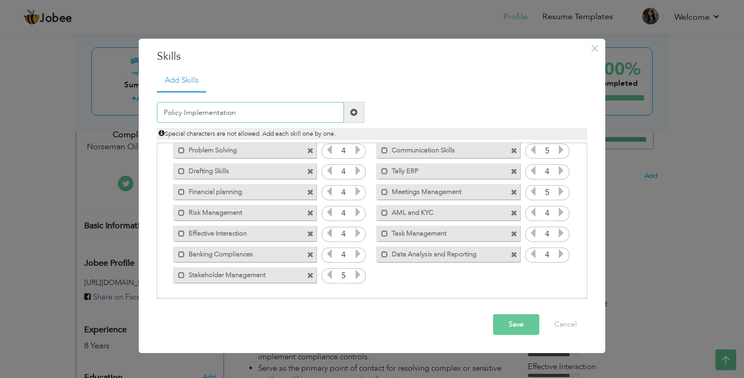
type input "Policy Implementation"
click at [506, 321] on button "Save" at bounding box center [516, 325] width 46 height 21
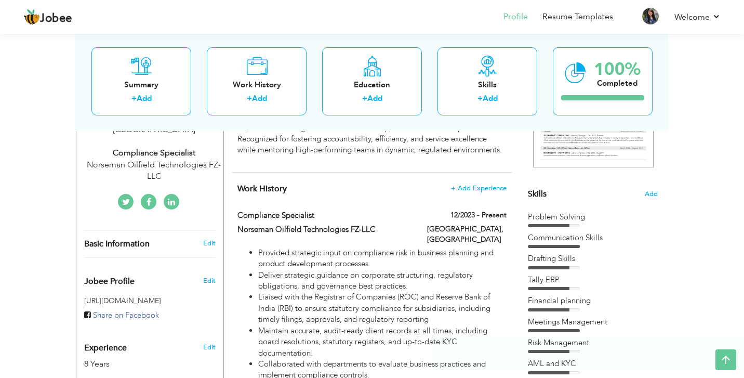
scroll to position [211, 0]
click at [652, 194] on span "Add" at bounding box center [652, 195] width 14 height 10
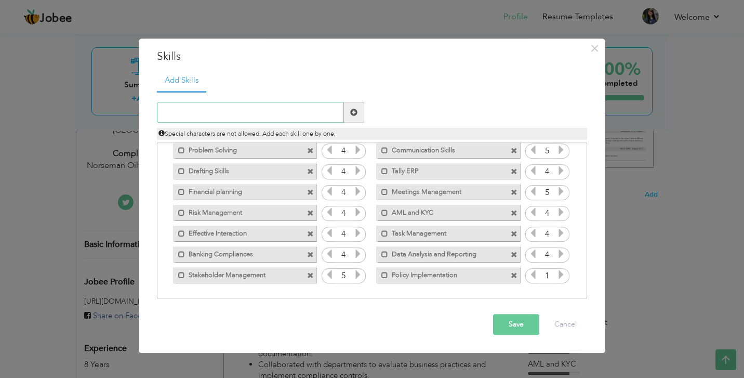
scroll to position [23, 0]
click at [557, 274] on icon at bounding box center [561, 274] width 9 height 9
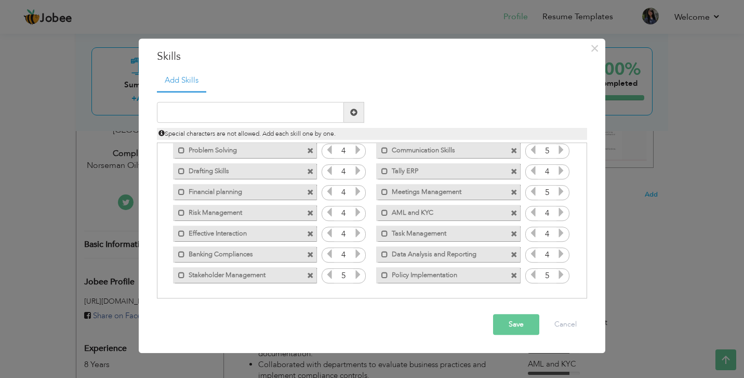
click at [511, 324] on button "Save" at bounding box center [516, 325] width 46 height 21
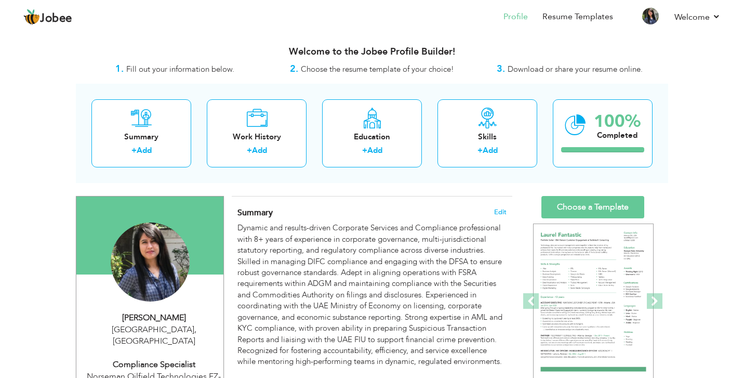
scroll to position [0, 0]
click at [565, 207] on link "Choose a Template" at bounding box center [593, 207] width 103 height 22
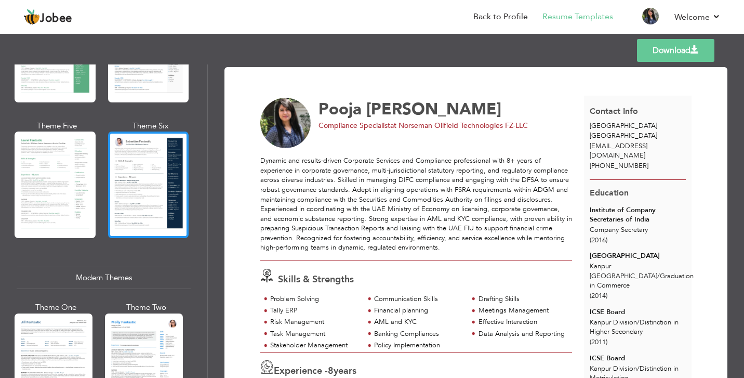
scroll to position [279, 0]
click at [146, 198] on div at bounding box center [148, 184] width 81 height 107
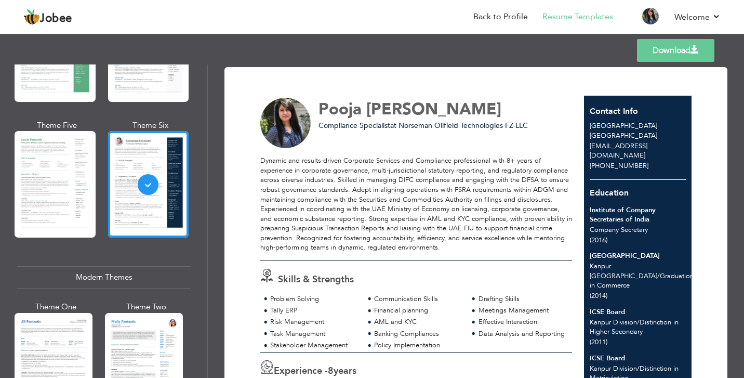
click at [675, 55] on link "Download" at bounding box center [675, 50] width 77 height 23
